Goal: Navigation & Orientation: Find specific page/section

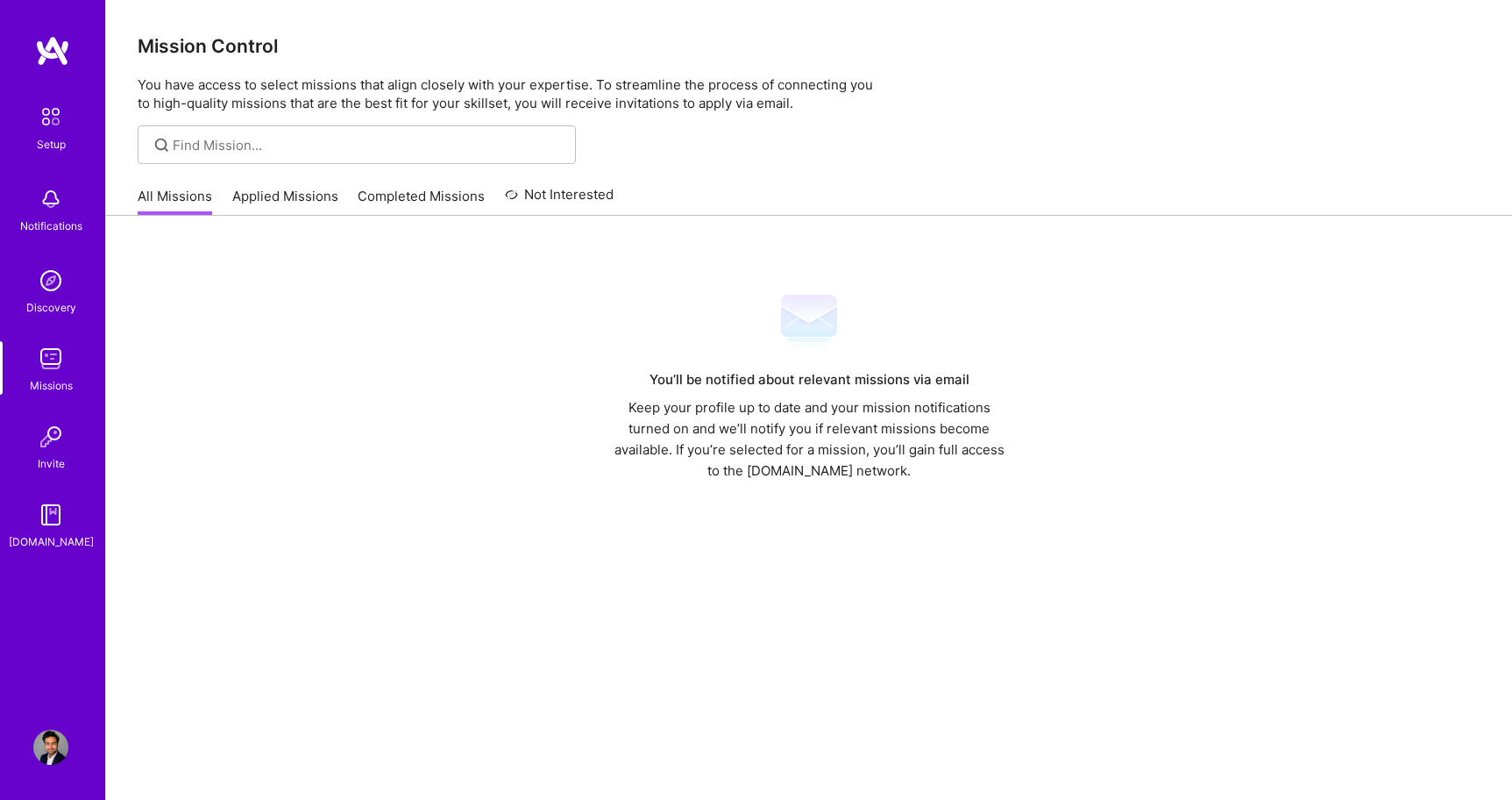
click at [44, 296] on img at bounding box center [51, 279] width 35 height 35
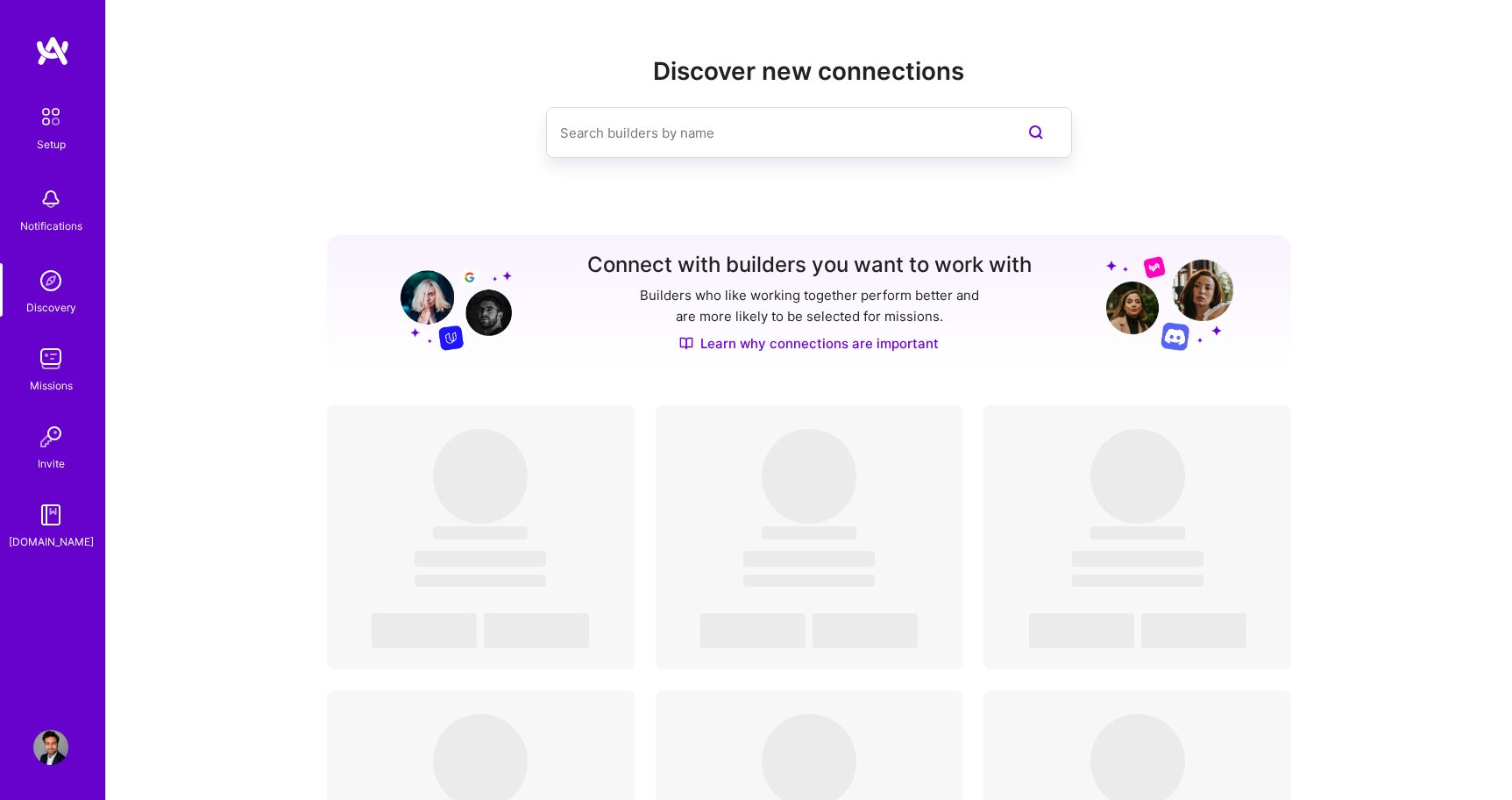
click at [41, 366] on img at bounding box center [51, 358] width 35 height 35
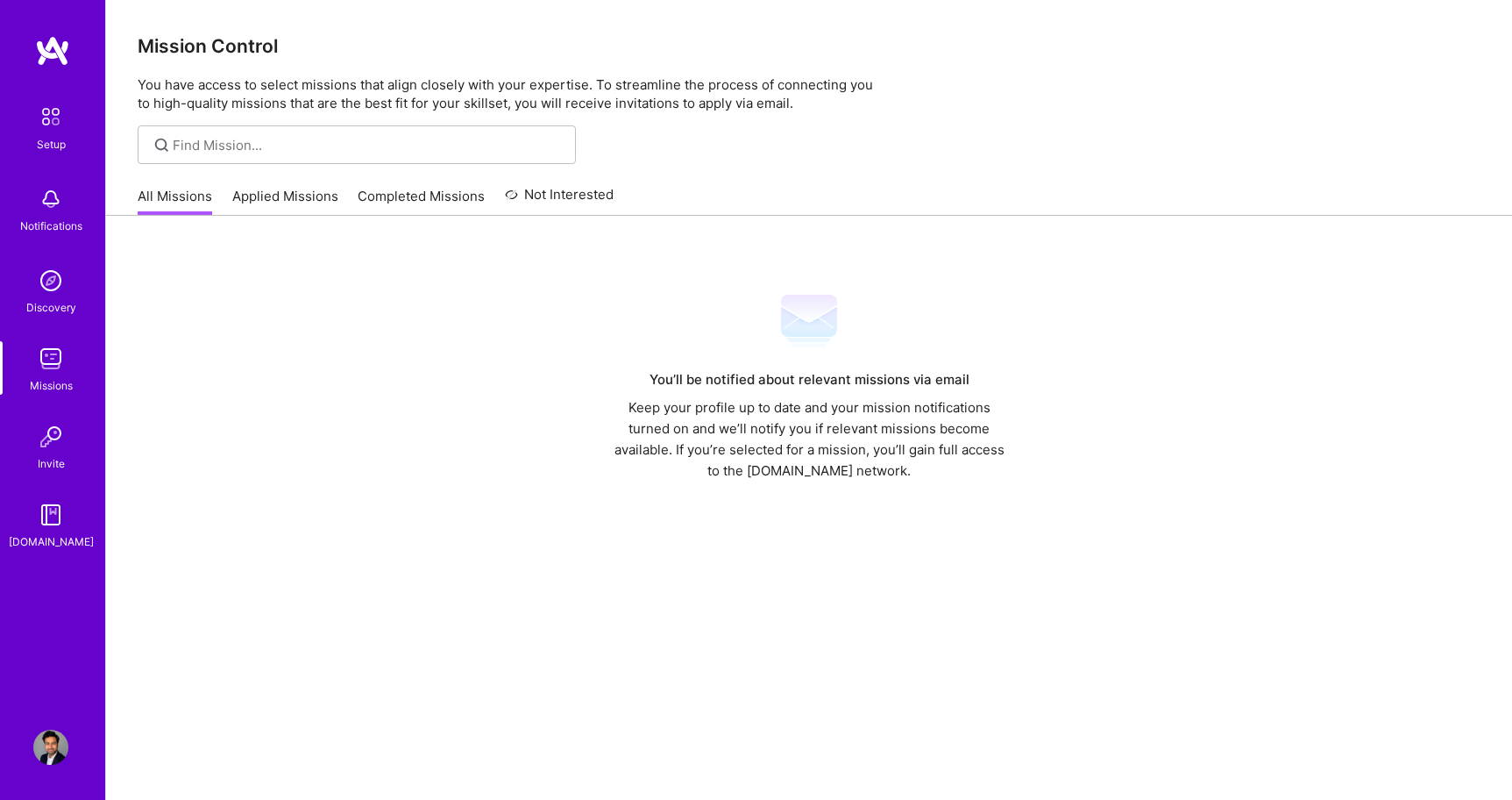
click at [50, 204] on img at bounding box center [51, 198] width 35 height 35
click at [58, 141] on div "Setup" at bounding box center [51, 144] width 29 height 19
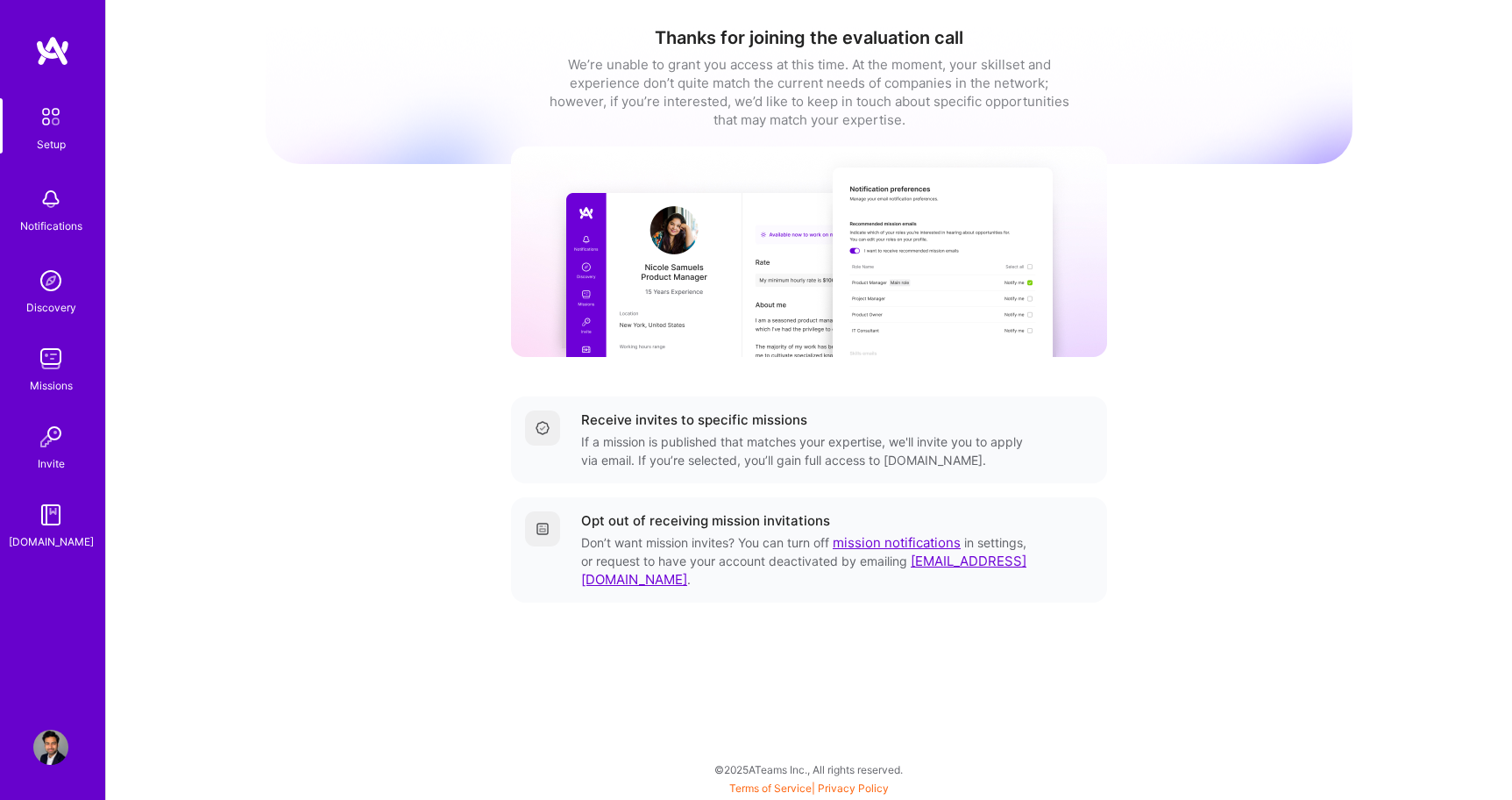
click at [58, 141] on div "Setup" at bounding box center [51, 144] width 29 height 19
